Goal: Information Seeking & Learning: Learn about a topic

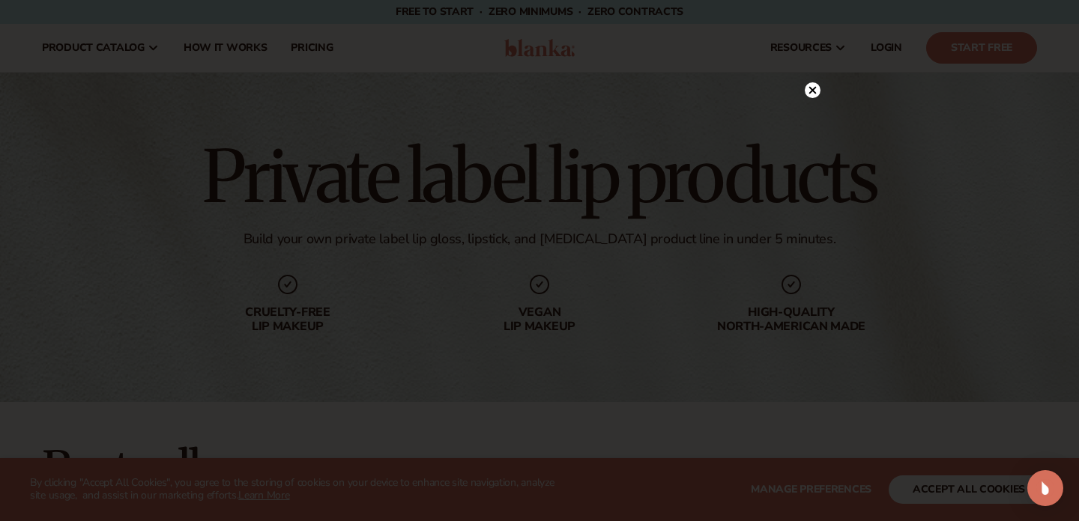
click at [820, 91] on circle at bounding box center [813, 90] width 16 height 16
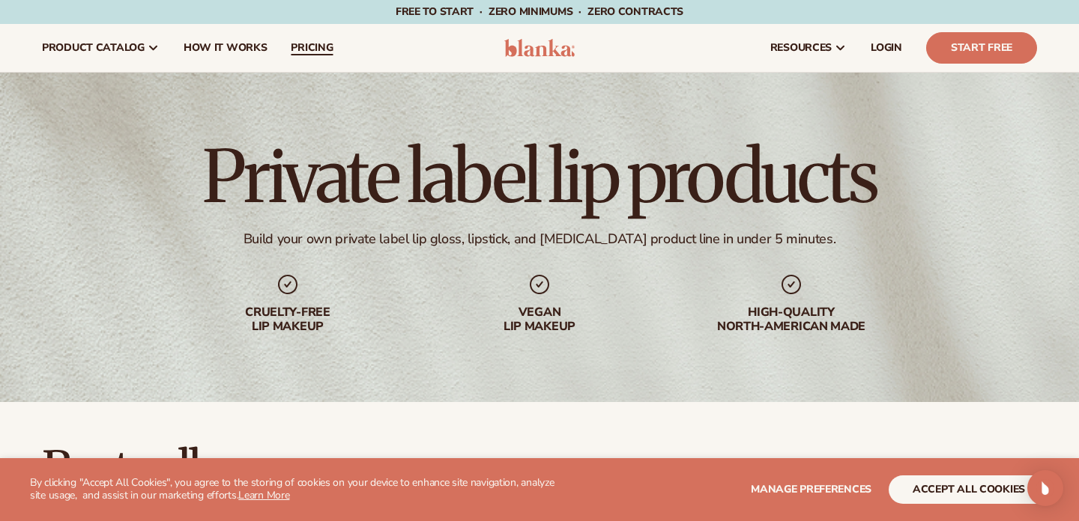
click at [312, 46] on span "pricing" at bounding box center [312, 48] width 42 height 12
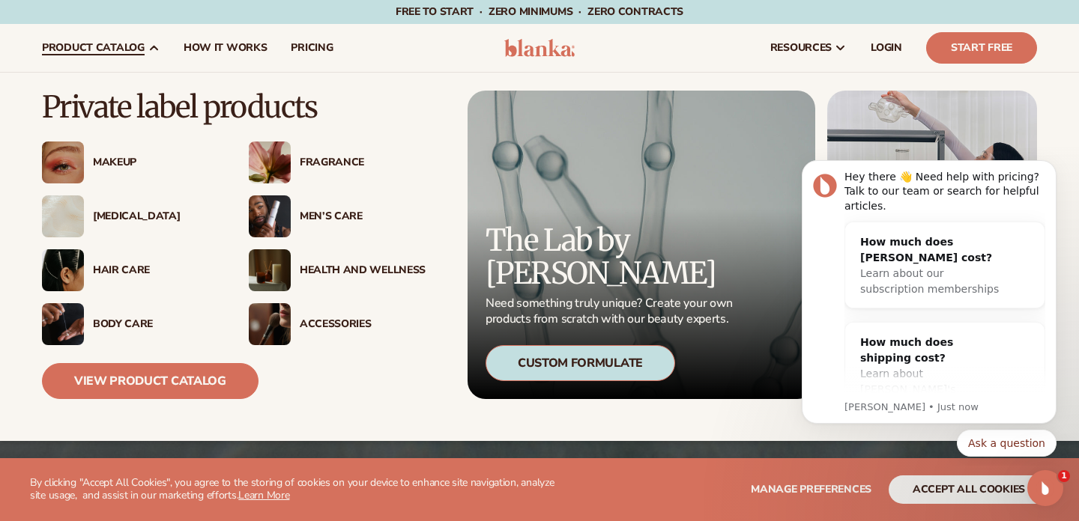
click at [122, 163] on div "Makeup" at bounding box center [156, 163] width 126 height 13
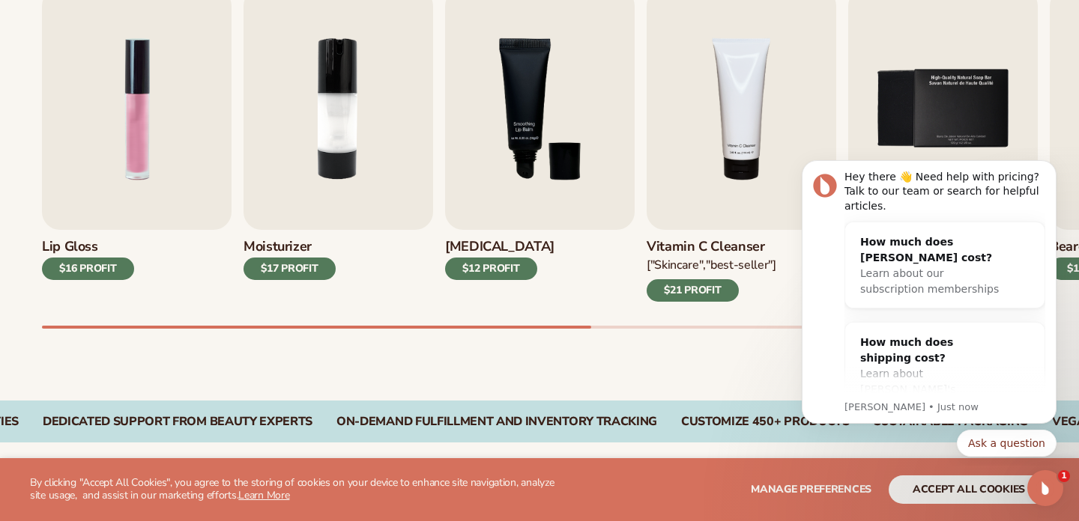
scroll to position [551, 0]
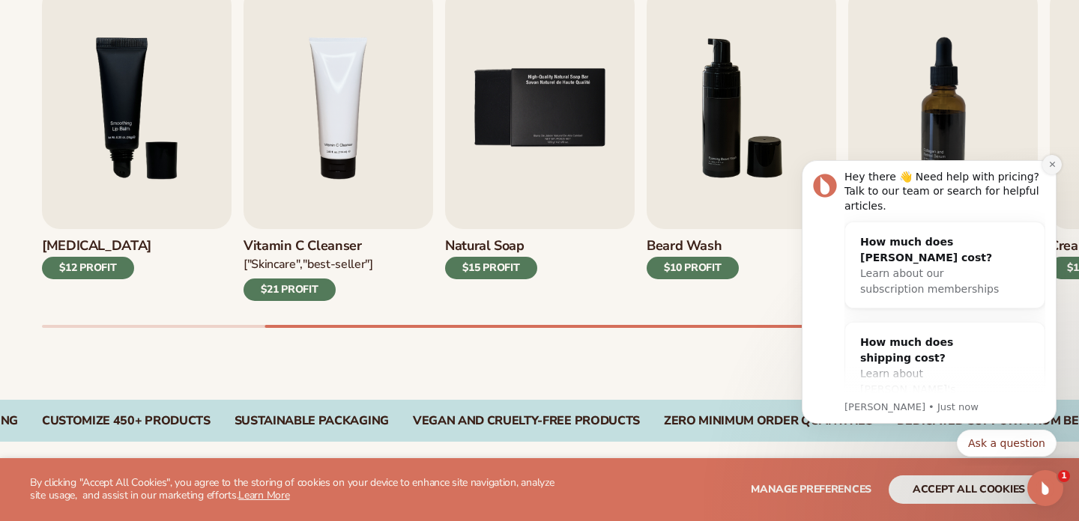
click at [1053, 164] on icon "Dismiss notification" at bounding box center [1051, 164] width 5 height 5
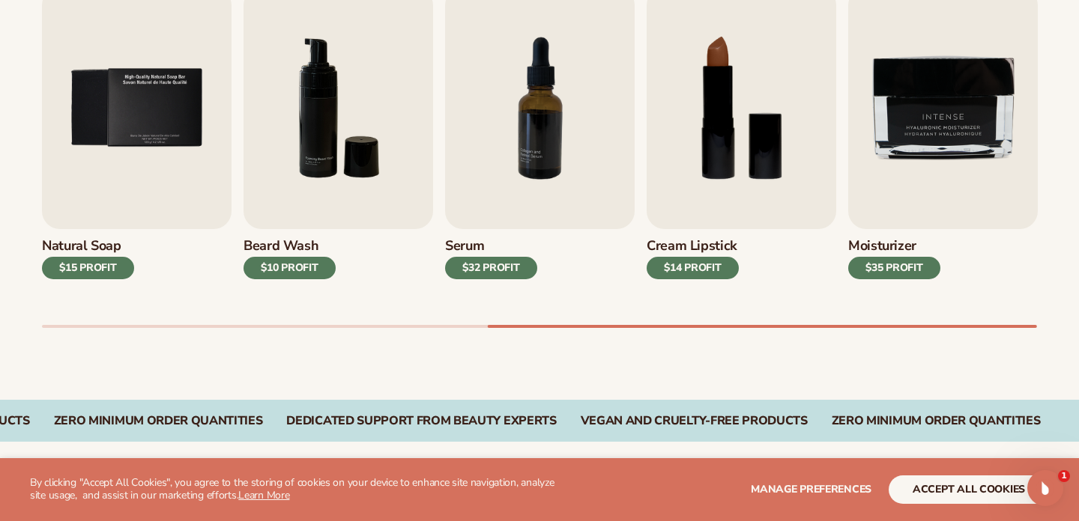
click at [707, 244] on h3 "Cream Lipstick" at bounding box center [693, 246] width 92 height 16
click at [698, 265] on div "$14 PROFIT" at bounding box center [693, 268] width 92 height 22
click at [694, 267] on div "$14 PROFIT" at bounding box center [693, 268] width 92 height 22
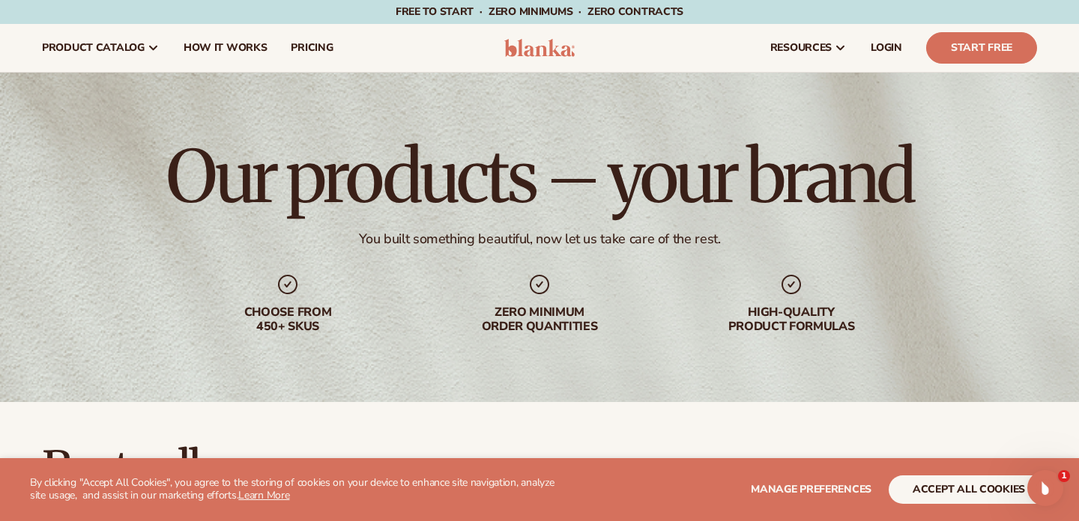
scroll to position [0, 0]
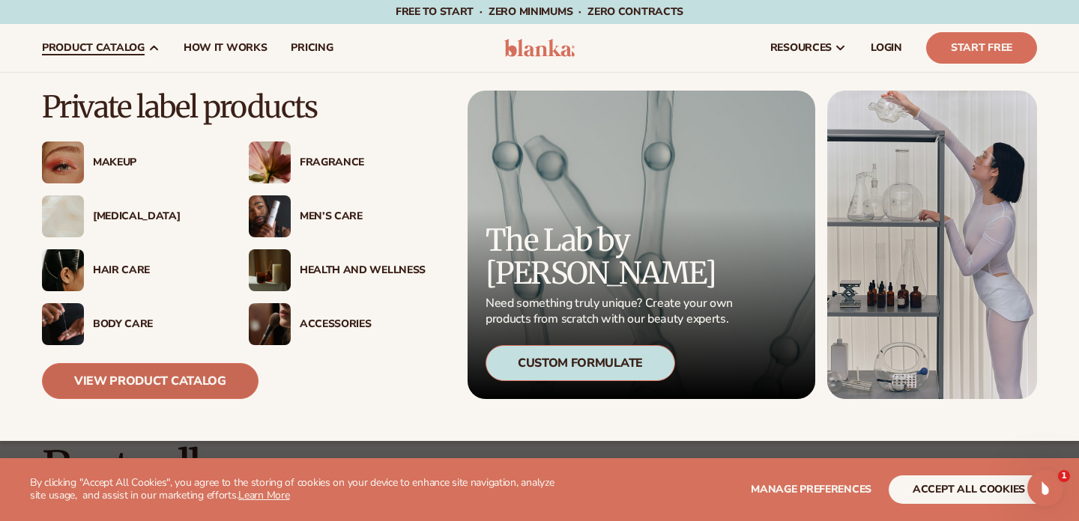
click at [130, 377] on link "View Product Catalog" at bounding box center [150, 381] width 217 height 36
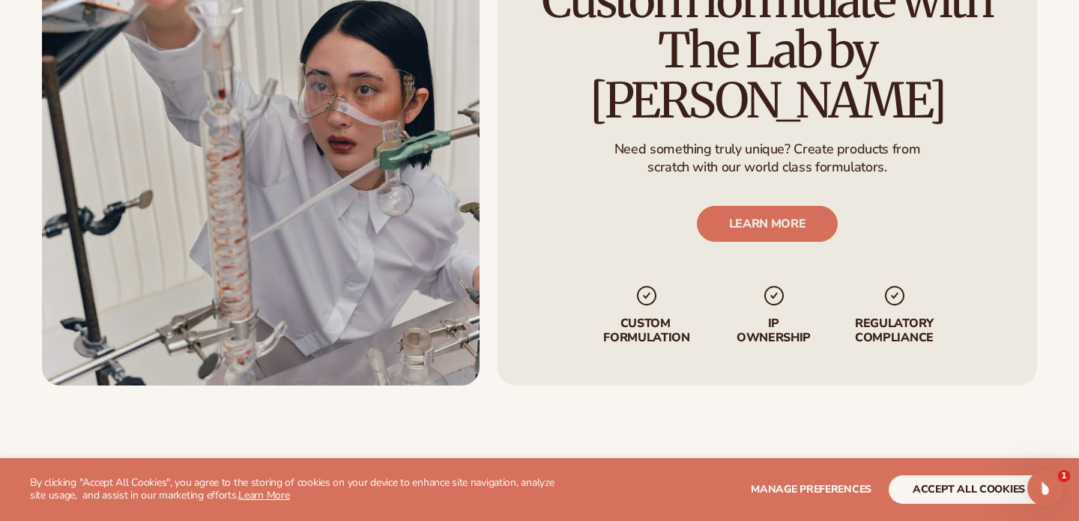
scroll to position [1899, 0]
click at [752, 205] on link "LEARN MORE" at bounding box center [768, 223] width 142 height 36
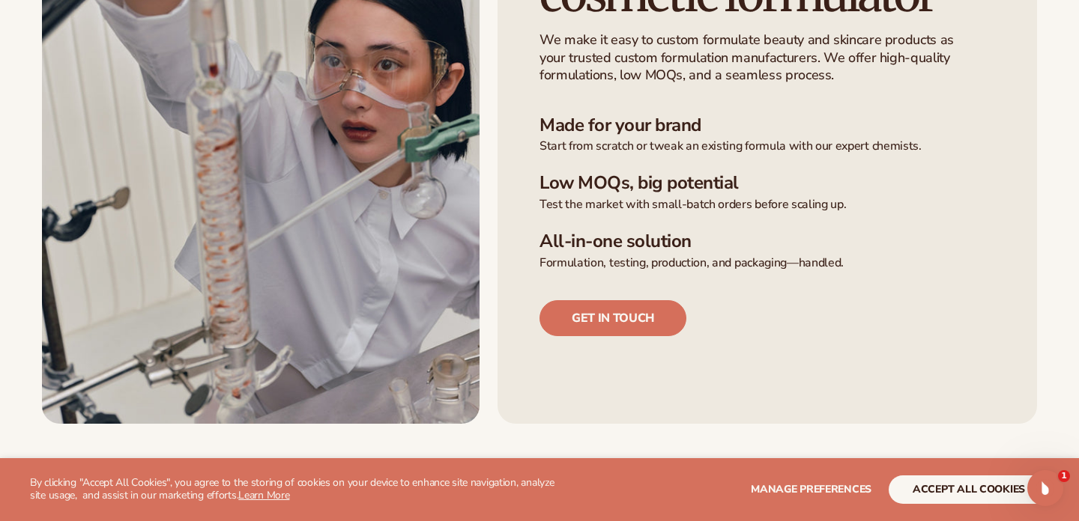
scroll to position [477, 0]
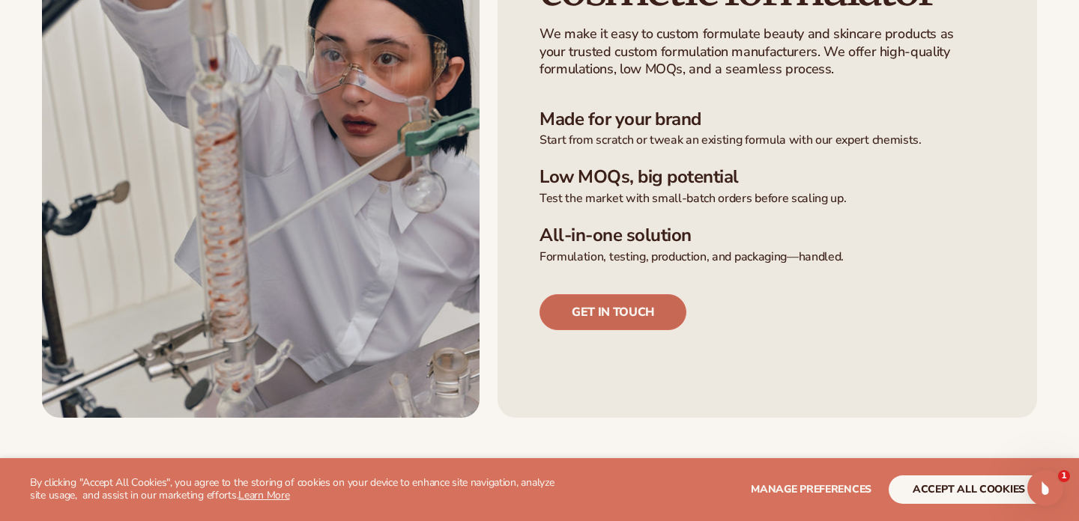
click at [652, 309] on link "Get in touch" at bounding box center [612, 312] width 147 height 36
